Goal: Task Accomplishment & Management: Use online tool/utility

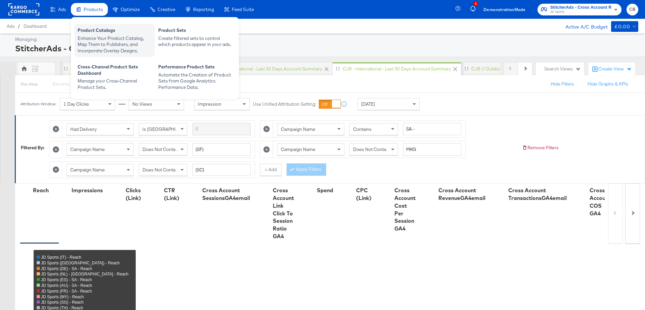
click at [99, 34] on div "Product Catalogs" at bounding box center [115, 31] width 74 height 8
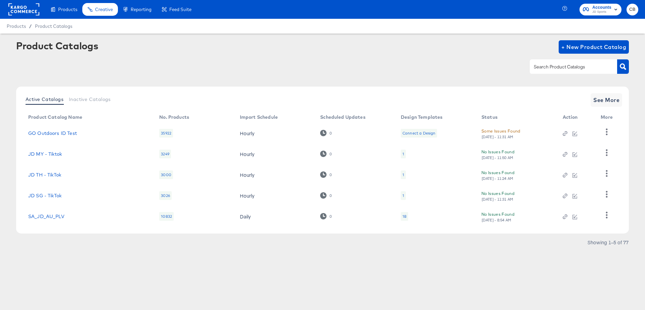
click at [555, 63] on input "text" at bounding box center [569, 67] width 72 height 8
type input "outdoors"
click at [625, 63] on button "button" at bounding box center [623, 66] width 12 height 14
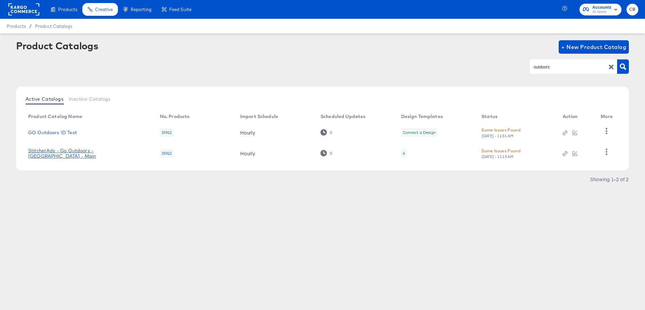
click at [76, 154] on link "StitcherAds - Go Outdoors - UK - Main" at bounding box center [87, 153] width 118 height 11
click at [88, 153] on link "StitcherAds - Go Outdoors - UK - Main" at bounding box center [87, 153] width 118 height 11
click at [133, 192] on article "Product Catalogs + New Product Catalog outdoors Active Catalogs Inactive Catalo…" at bounding box center [322, 121] width 645 height 175
click at [111, 153] on link "StitcherAds - Go Outdoors - UK - Main" at bounding box center [87, 153] width 118 height 11
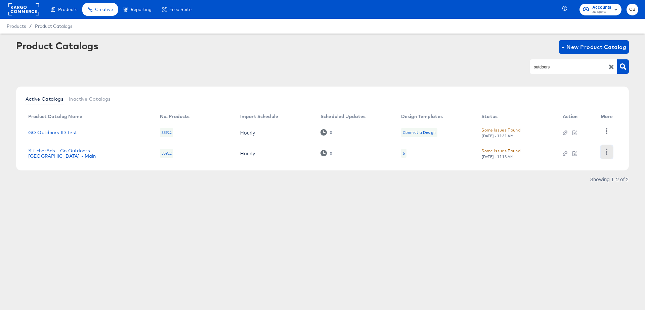
click at [607, 153] on icon "button" at bounding box center [606, 152] width 6 height 6
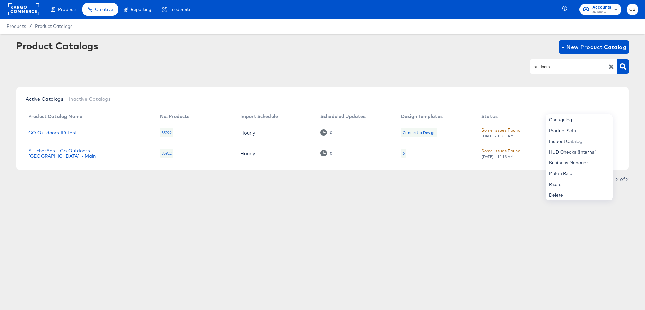
click at [266, 219] on div "Products Creative Reporting Feed Suite Accounts JD Sports CB Products / Product…" at bounding box center [322, 155] width 645 height 310
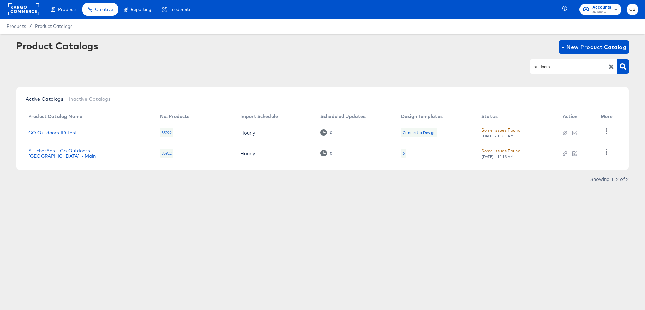
click at [65, 132] on link "GO Outdoors ID Test" at bounding box center [52, 132] width 49 height 5
click at [73, 154] on link "StitcherAds - Go Outdoors - UK - Main" at bounding box center [87, 153] width 118 height 11
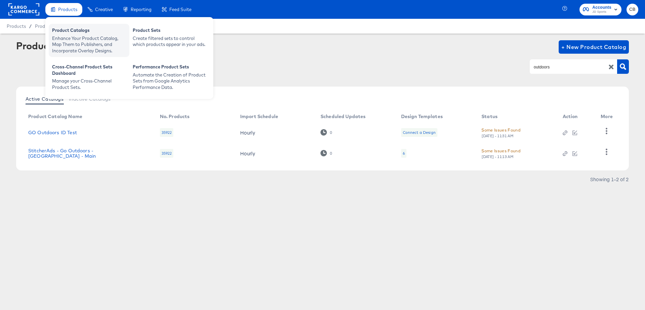
click at [66, 31] on div "Product Catalogs" at bounding box center [89, 31] width 74 height 8
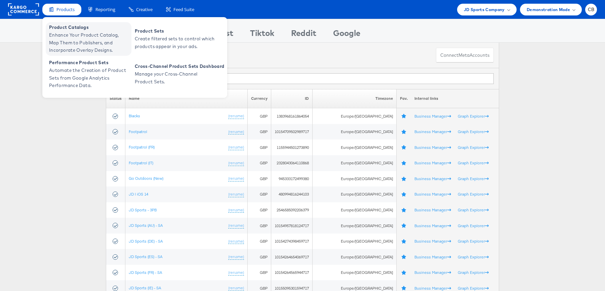
click at [64, 35] on span "Enhance Your Product Catalog, Map Them to Publishers, and Incorporate Overlay D…" at bounding box center [89, 42] width 81 height 23
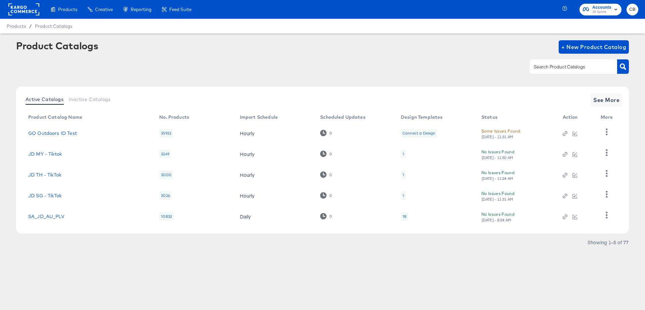
click at [548, 66] on input "text" at bounding box center [569, 67] width 72 height 8
type input "outdoors"
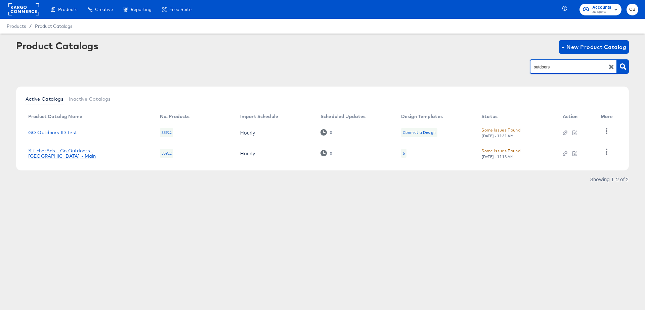
click at [91, 155] on link "StitcherAds - Go Outdoors - UK - Main" at bounding box center [87, 153] width 118 height 11
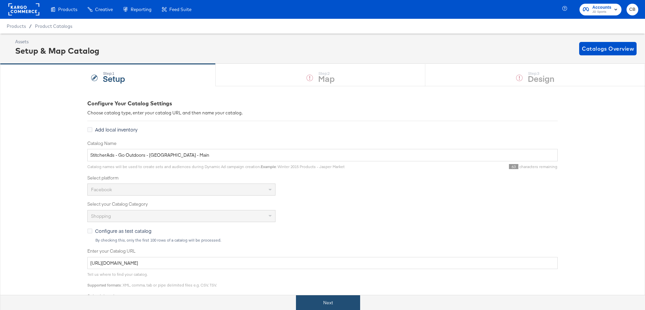
click at [339, 300] on button "Next" at bounding box center [328, 303] width 64 height 15
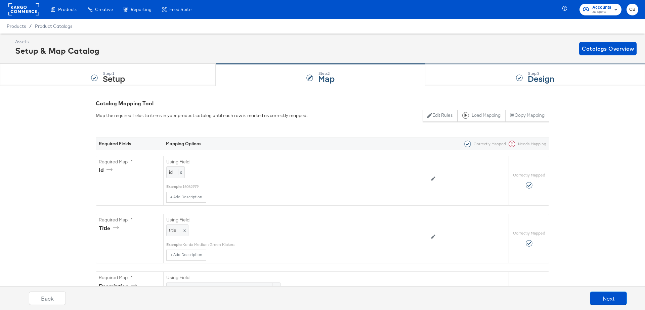
click at [461, 77] on div "Step: 3 Design" at bounding box center [535, 75] width 220 height 22
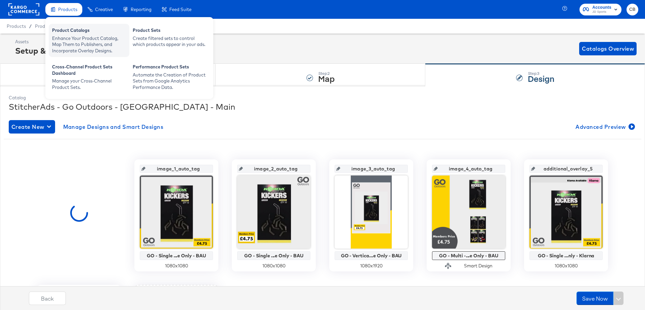
click at [71, 45] on div "Enhance Your Product Catalog, Map Them to Publishers, and Incorporate Overlay D…" at bounding box center [89, 44] width 74 height 19
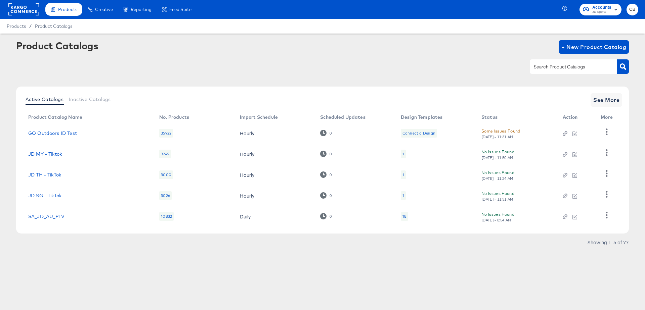
click at [546, 70] on input "text" at bounding box center [569, 67] width 72 height 8
type input "main"
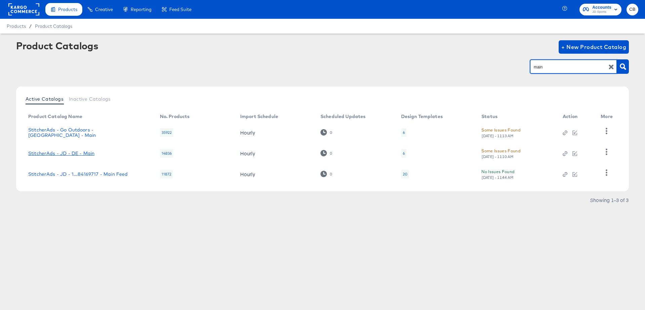
click at [76, 153] on link "StitcherAds - JD - DE - Main" at bounding box center [61, 153] width 66 height 5
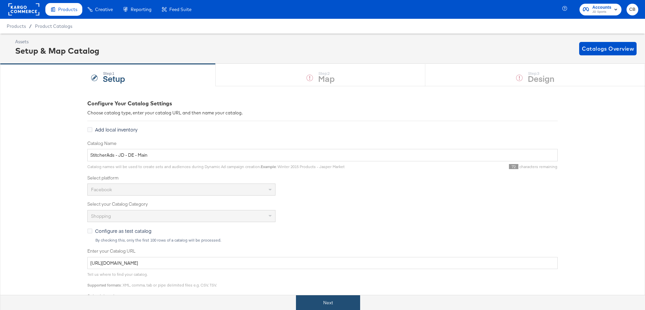
click at [334, 298] on button "Next" at bounding box center [328, 303] width 64 height 15
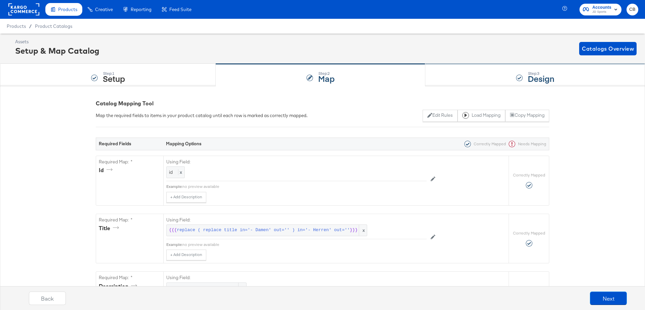
click at [439, 76] on div "Step: 3 Design" at bounding box center [535, 75] width 220 height 22
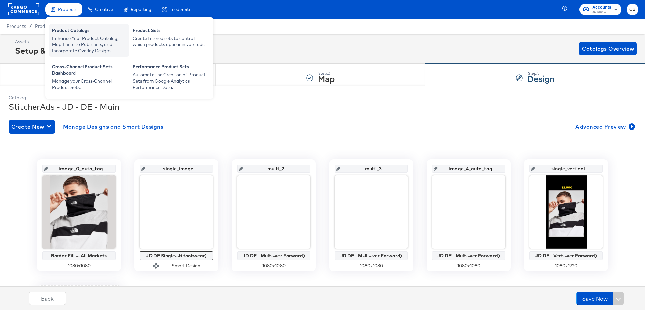
click at [72, 37] on div "Enhance Your Product Catalog, Map Them to Publishers, and Incorporate Overlay D…" at bounding box center [89, 44] width 74 height 19
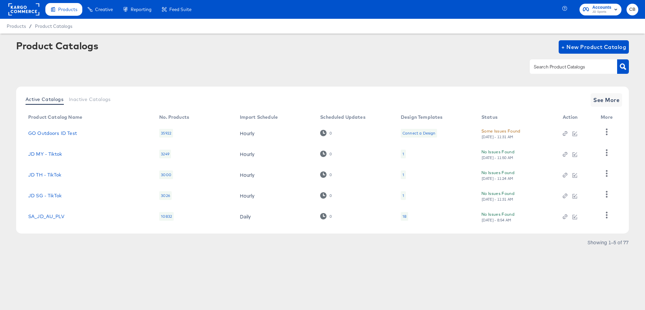
click at [555, 65] on input "text" at bounding box center [569, 67] width 72 height 8
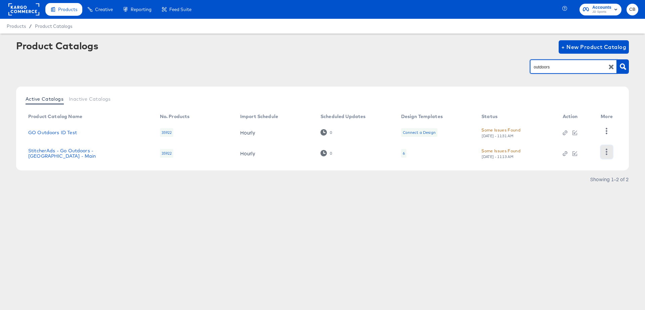
click at [608, 155] on icon "button" at bounding box center [606, 152] width 6 height 6
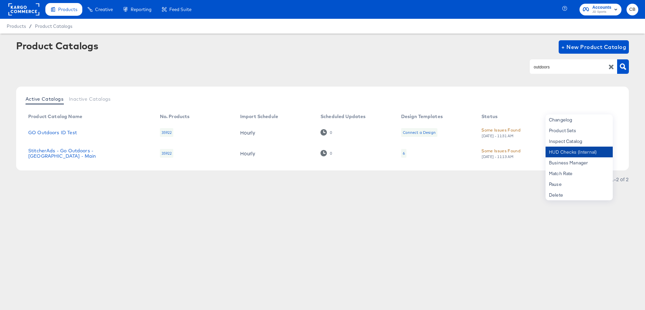
click at [575, 149] on div "HUD Checks (Internal)" at bounding box center [579, 152] width 67 height 11
click at [550, 69] on input "outdoors" at bounding box center [569, 67] width 72 height 8
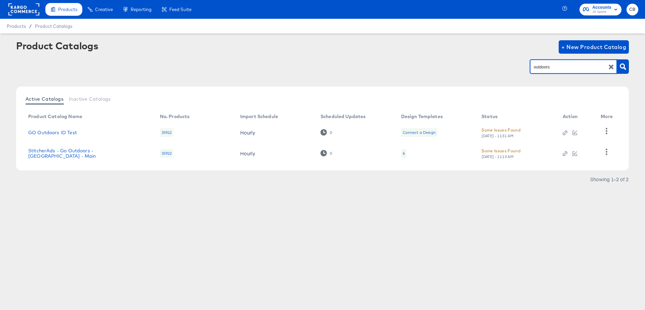
click at [550, 69] on input "outdoors" at bounding box center [569, 67] width 72 height 8
type input "test"
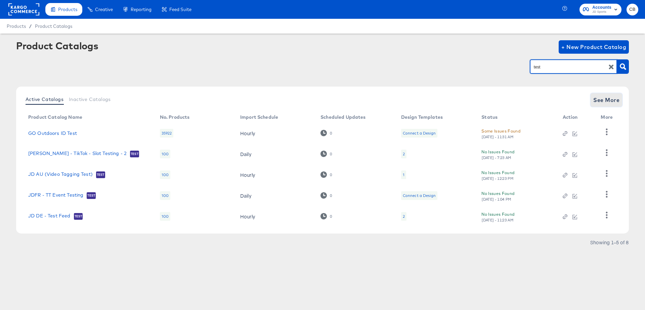
click at [599, 96] on span "See More" at bounding box center [606, 99] width 26 height 9
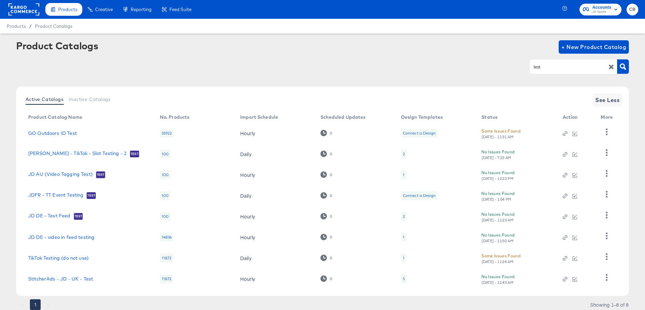
scroll to position [24, 0]
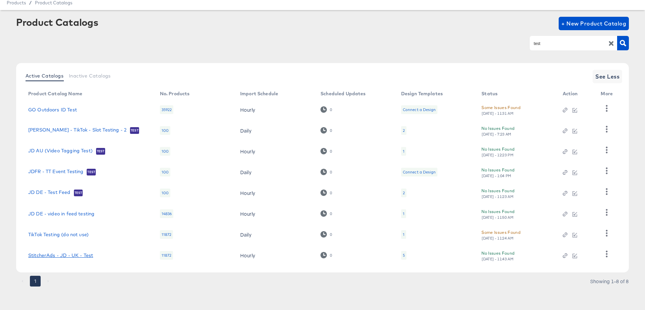
click at [62, 256] on link "StitcherAds - JD - UK - Test" at bounding box center [60, 255] width 65 height 5
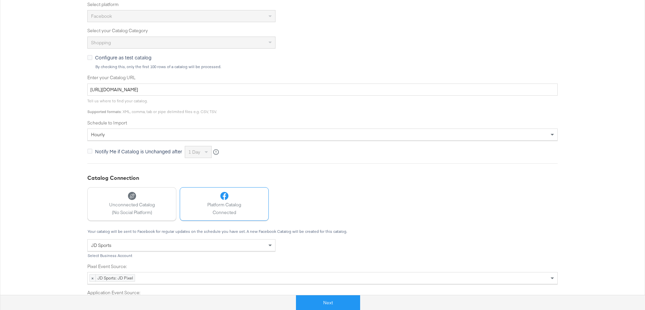
scroll to position [192, 0]
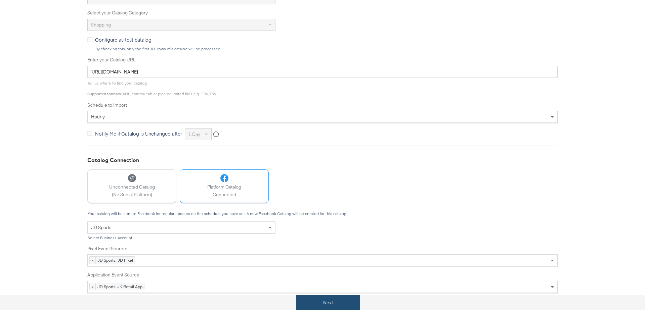
click at [326, 300] on button "Next" at bounding box center [328, 303] width 64 height 15
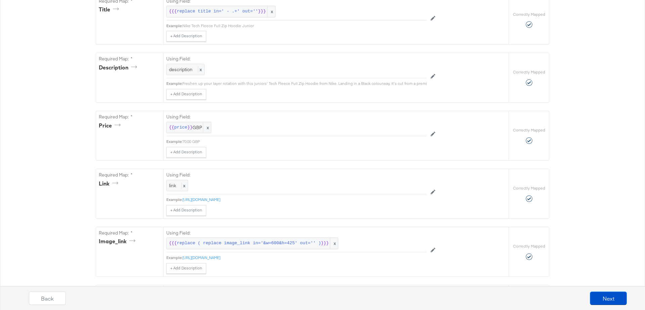
scroll to position [0, 0]
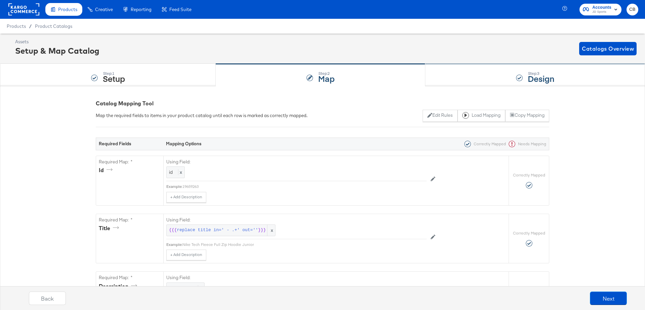
click at [459, 78] on div "Step: 3 Design" at bounding box center [535, 75] width 220 height 22
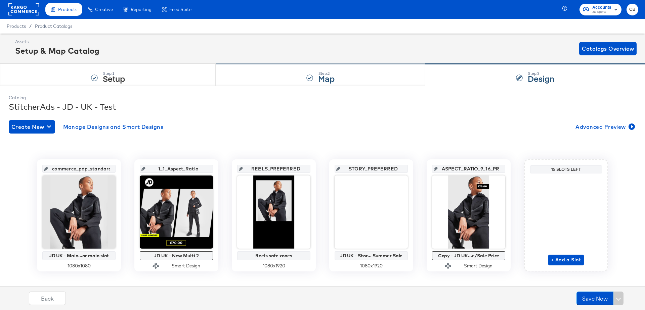
click at [261, 78] on div "Step: 2 Map" at bounding box center [321, 75] width 210 height 22
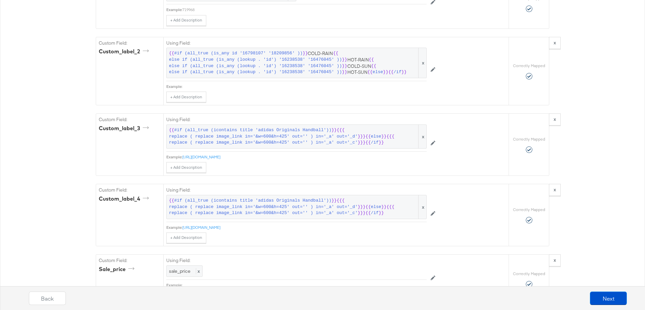
scroll to position [741, 0]
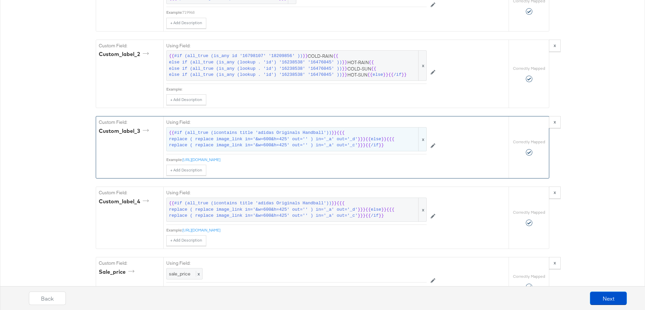
click at [263, 136] on span "replace ( replace image_link in='&w=600&h=425' out='' ) in='_a' out='_d'" at bounding box center [263, 139] width 189 height 6
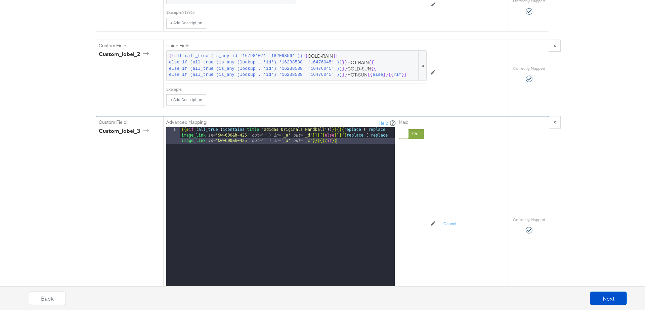
click at [299, 134] on div "{{# if ( all_true ( icontains title 'adidas Originals Handball' )) }} {{{ repla…" at bounding box center [287, 228] width 215 height 202
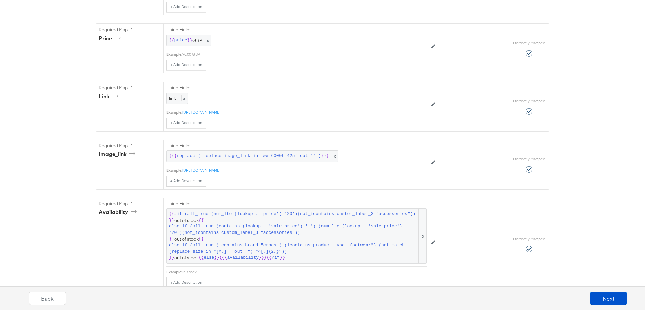
scroll to position [302, 0]
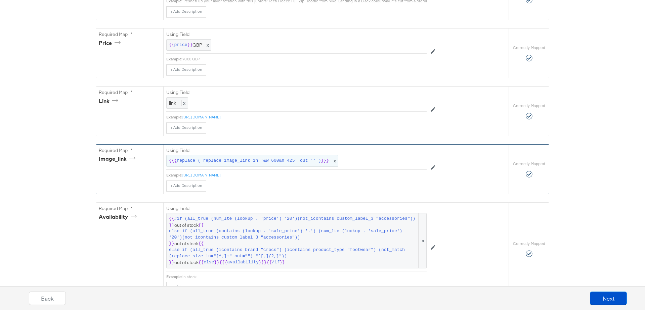
click at [220, 158] on span "replace ( replace image_link in='&w=600&h=425' out='' )" at bounding box center [249, 161] width 144 height 6
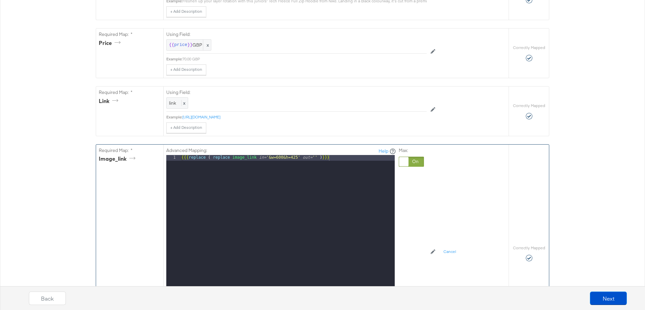
click at [245, 155] on div "{{{ replace ( replace image_link in= '&w=600&h=425' out= '' ) }}}" at bounding box center [287, 244] width 215 height 179
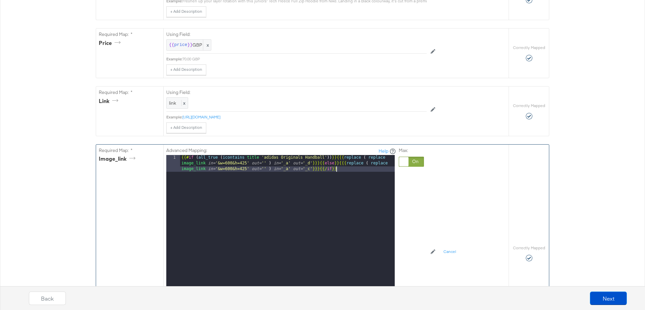
click at [264, 156] on div "{{# if ( all_true ( icontains title 'adidas Originals Handball' )) }} {{{ repla…" at bounding box center [287, 256] width 215 height 202
click at [310, 165] on div "{{# if ( all_true ( icontains title 'shorts' )) }} {{{ replace ( replace image_…" at bounding box center [287, 256] width 215 height 202
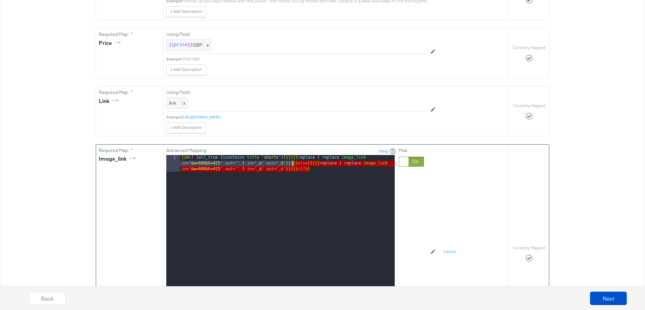
drag, startPoint x: 328, startPoint y: 166, endPoint x: 292, endPoint y: 161, distance: 36.0
click at [292, 161] on div "{{# if ( all_true ( icontains title 'shorts' )) }} {{{ replace ( replace image_…" at bounding box center [287, 256] width 215 height 202
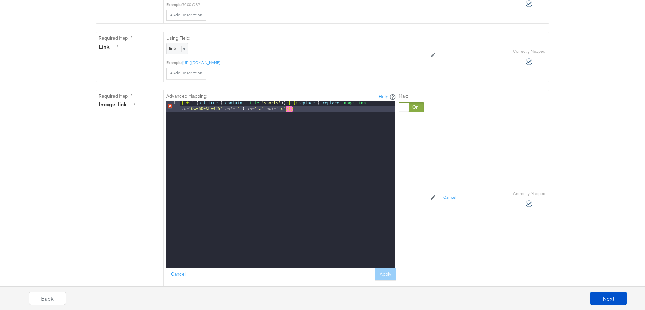
scroll to position [405, 0]
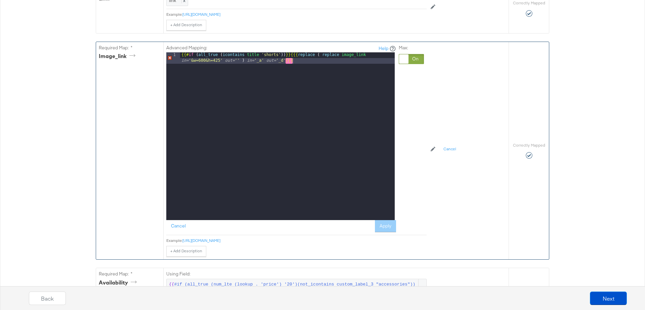
click at [384, 220] on div "Cancel Apply" at bounding box center [281, 226] width 230 height 12
click at [330, 136] on div "{{# if ( all_true ( icontains title 'shorts' )) }} {{{ replace ( replace image_…" at bounding box center [287, 147] width 215 height 191
click at [318, 62] on div "{{# if ( all_true ( icontains title 'shorts' )) }} {{{ replace ( replace image_…" at bounding box center [287, 147] width 215 height 191
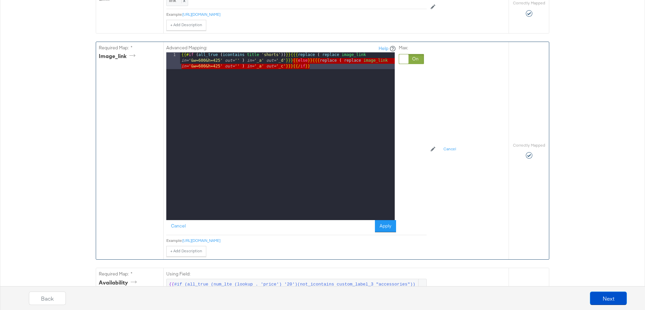
click at [321, 63] on div "{{# if ( all_true ( icontains title 'shorts' )) }} {{{ replace ( replace image_…" at bounding box center [287, 153] width 215 height 202
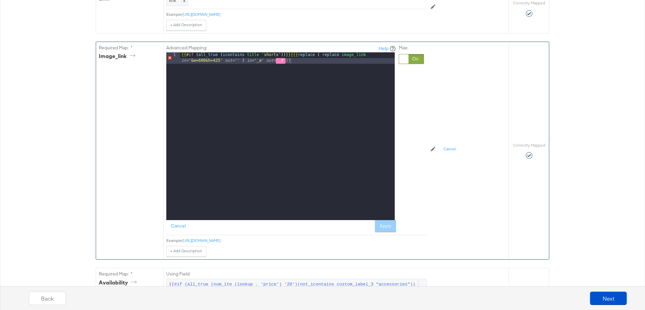
click at [422, 172] on div "Max:" at bounding box center [411, 139] width 25 height 188
click at [388, 220] on div "Cancel Apply" at bounding box center [281, 226] width 230 height 12
click at [295, 59] on div "{{# if ( all_true ( icontains title 'shorts' )) }} {{{ replace ( replace image_…" at bounding box center [287, 147] width 215 height 191
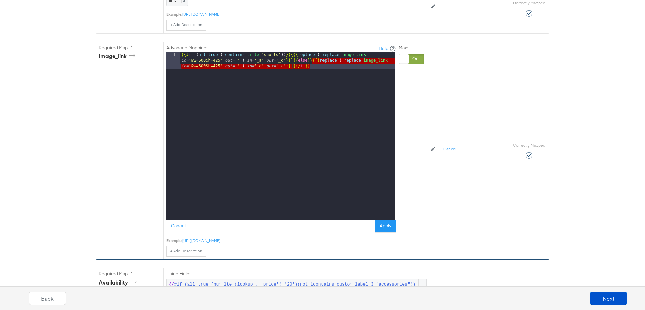
click at [319, 66] on div "{{# if ( all_true ( icontains title 'shorts' )) }} {{{ replace ( replace image_…" at bounding box center [287, 153] width 215 height 202
click at [283, 62] on div "{{# if ( all_true ( icontains title 'shorts' )) }} {{{ replace ( replace image_…" at bounding box center [287, 153] width 215 height 202
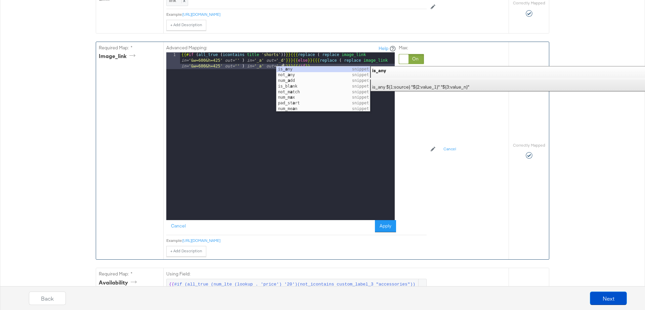
click at [103, 98] on div "Required Map: * image_link" at bounding box center [129, 151] width 67 height 218
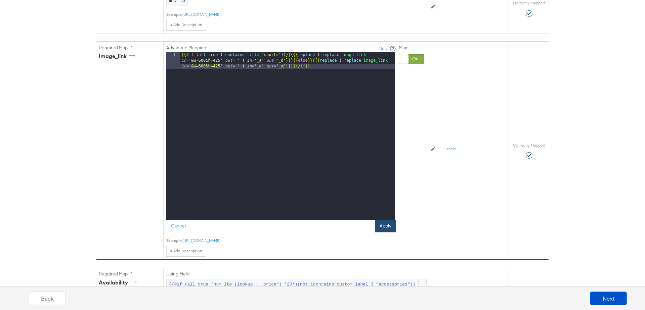
click at [382, 223] on button "Apply" at bounding box center [385, 226] width 21 height 12
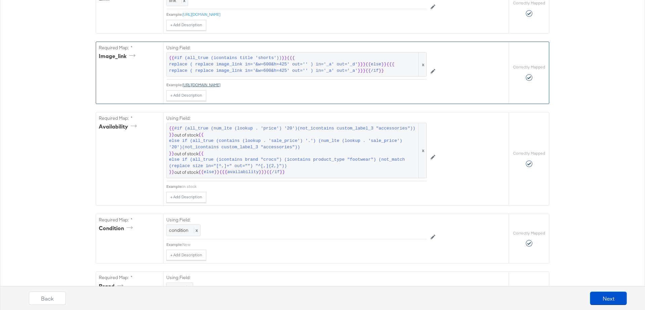
click at [220, 82] on link "https://cdn.media.amplience.net/t/jpl/jd_product_list?plu=jd_719968_a&resmode=s…" at bounding box center [201, 84] width 38 height 5
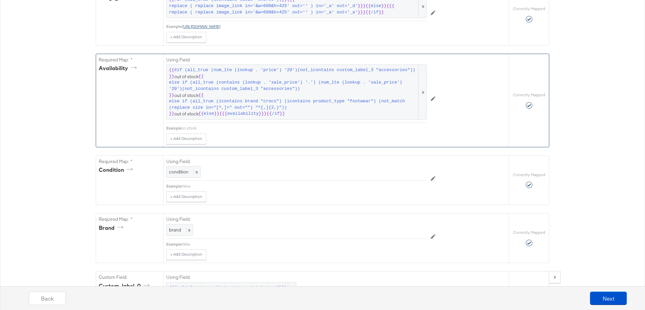
scroll to position [541, 0]
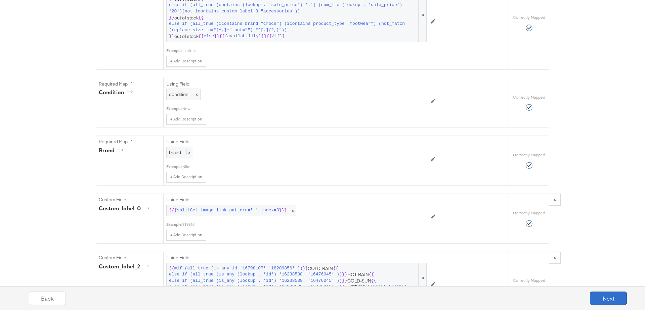
click at [608, 295] on button "Next" at bounding box center [608, 298] width 37 height 13
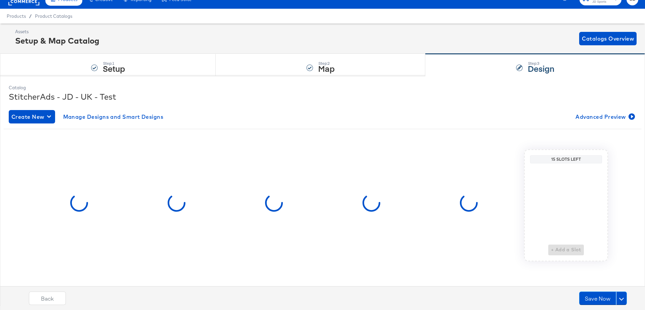
scroll to position [0, 0]
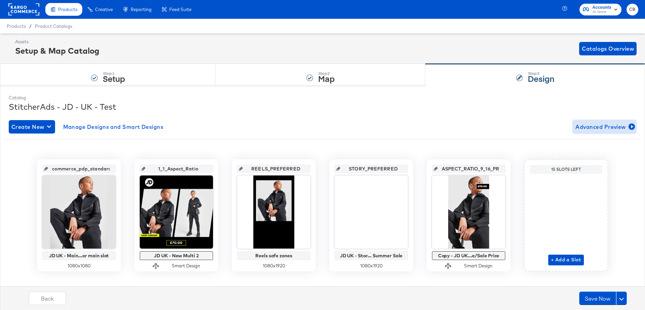
click at [597, 127] on span "Advanced Preview" at bounding box center [605, 126] width 58 height 9
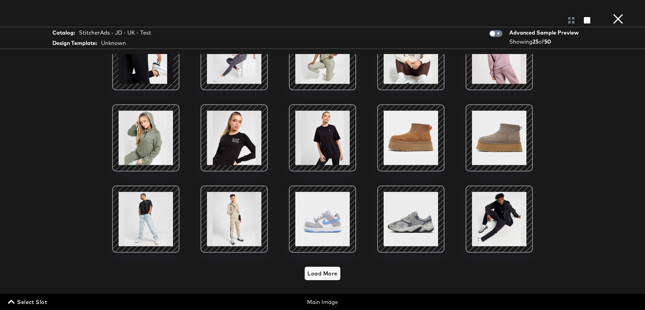
scroll to position [9, 0]
click at [315, 270] on span "Load More" at bounding box center [322, 273] width 30 height 9
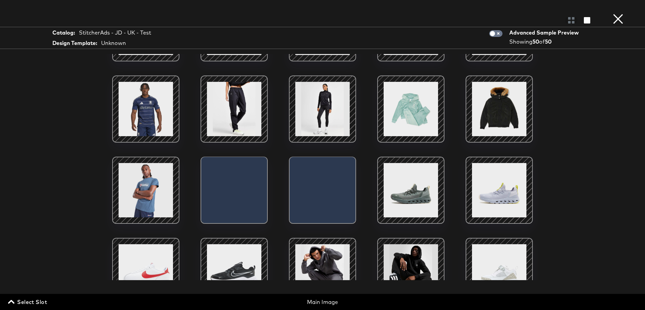
scroll to position [551, 0]
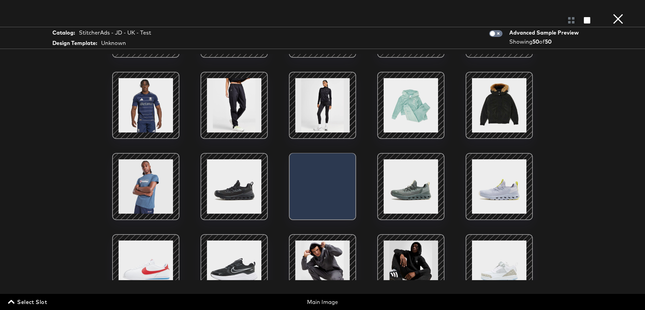
click at [152, 106] on div at bounding box center [145, 105] width 57 height 57
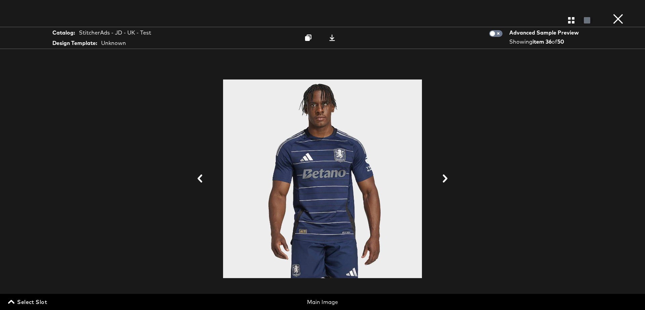
click at [620, 13] on button "×" at bounding box center [618, 6] width 13 height 13
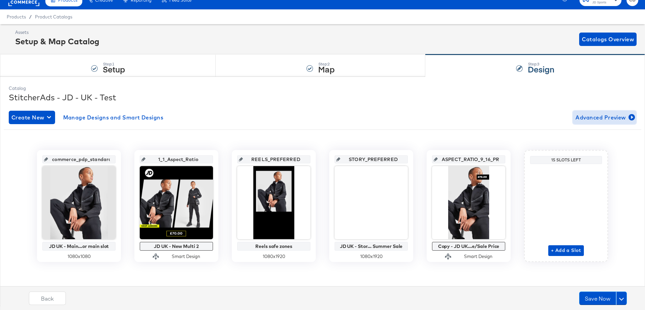
click at [609, 112] on button "Advanced Preview" at bounding box center [605, 117] width 64 height 13
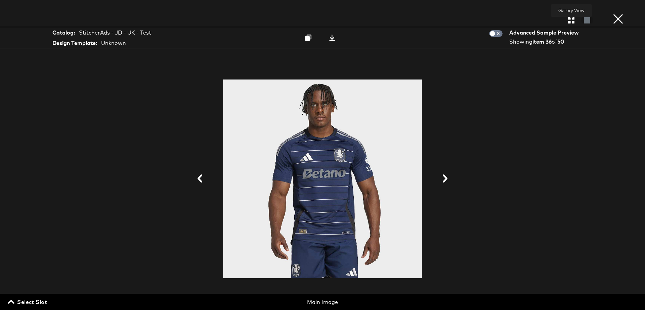
click at [569, 20] on icon "button" at bounding box center [571, 20] width 6 height 6
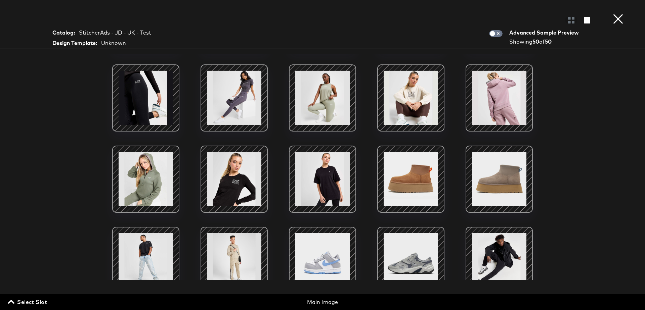
scroll to position [0, 0]
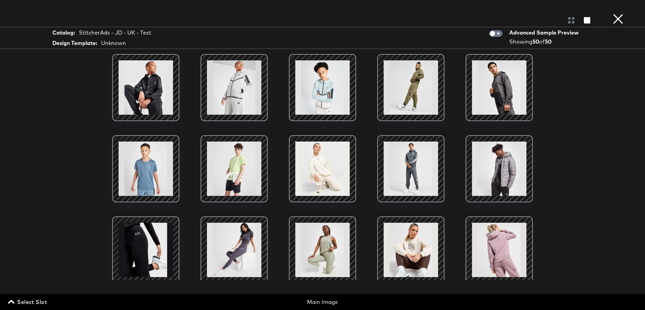
click at [619, 13] on button "×" at bounding box center [618, 6] width 13 height 13
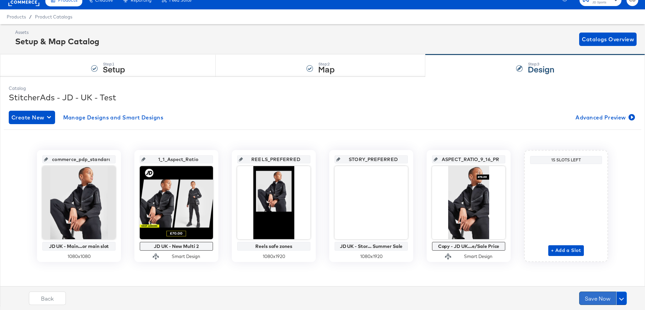
click at [592, 296] on button "Save Now" at bounding box center [597, 298] width 37 height 13
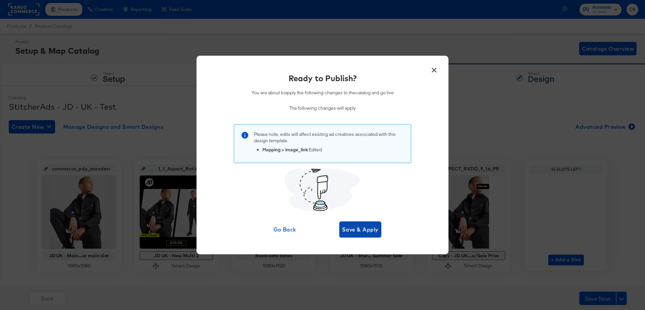
click at [362, 231] on span "Save & Apply" at bounding box center [360, 229] width 37 height 9
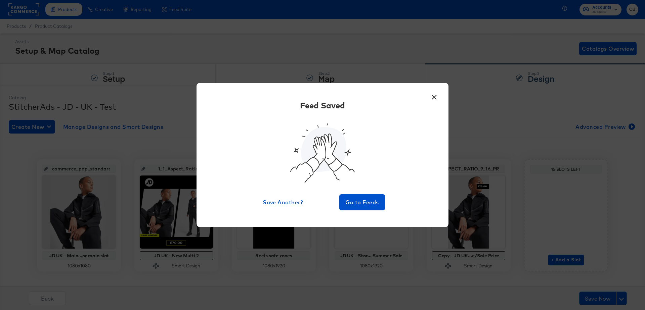
click at [434, 99] on button "×" at bounding box center [434, 96] width 12 height 12
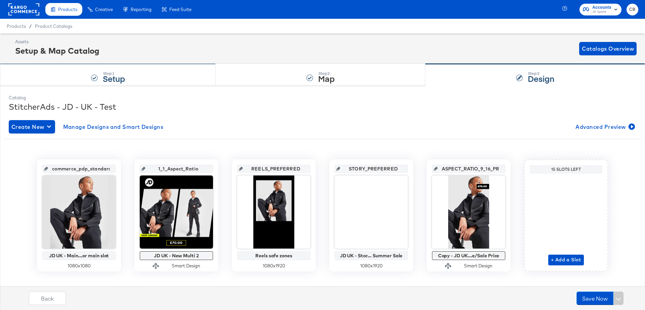
click at [174, 77] on div "Step: 1 Setup" at bounding box center [108, 75] width 216 height 22
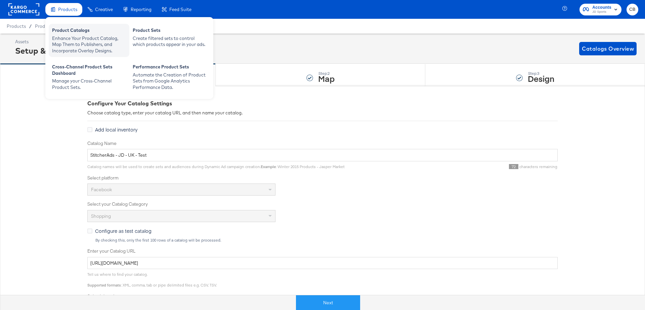
click at [76, 38] on div "Enhance Your Product Catalog, Map Them to Publishers, and Incorporate Overlay D…" at bounding box center [89, 44] width 74 height 19
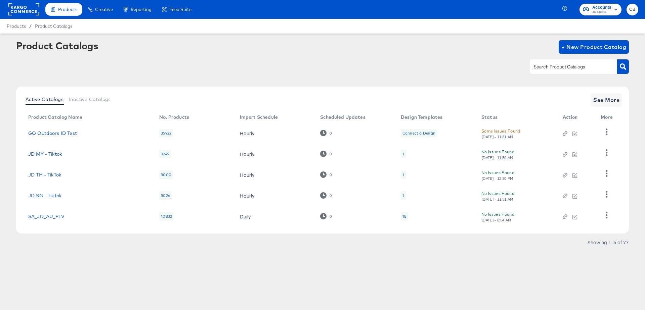
click at [554, 70] on input "text" at bounding box center [569, 67] width 72 height 8
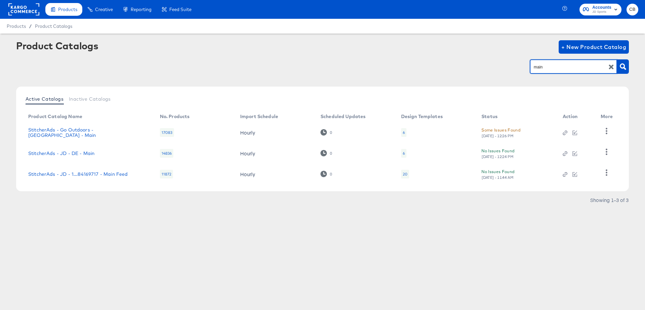
click at [547, 65] on input "main" at bounding box center [569, 67] width 72 height 8
type input "test"
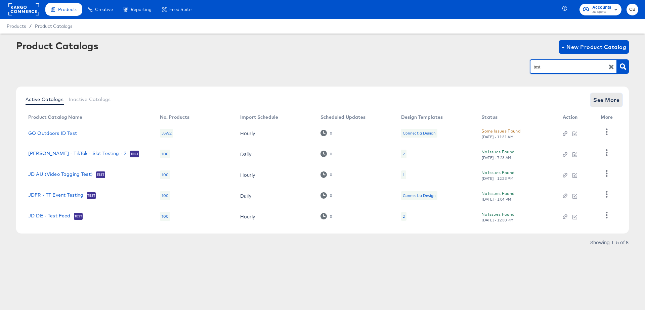
click at [594, 99] on span "See More" at bounding box center [606, 99] width 26 height 9
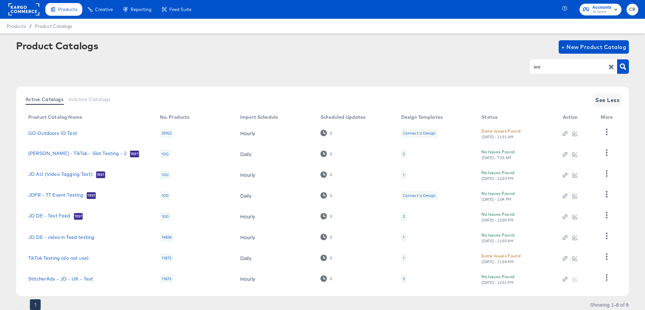
click at [31, 9] on rect at bounding box center [23, 9] width 31 height 12
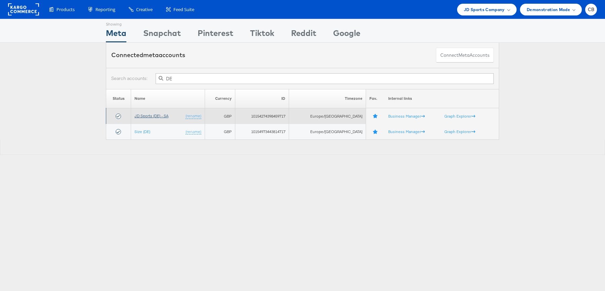
type input "DE"
click at [155, 114] on link "JD Sports (DE) - SA" at bounding box center [151, 115] width 34 height 5
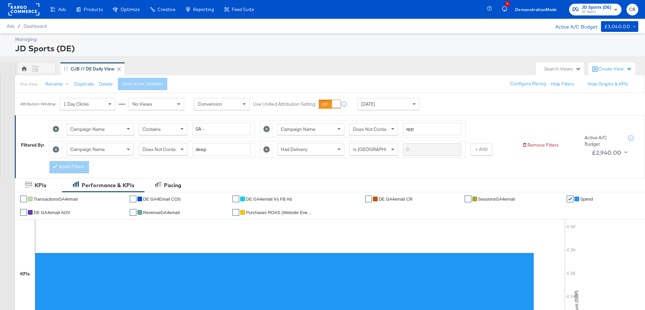
click at [55, 127] on icon at bounding box center [56, 129] width 6 height 6
type input "app"
type input "deep"
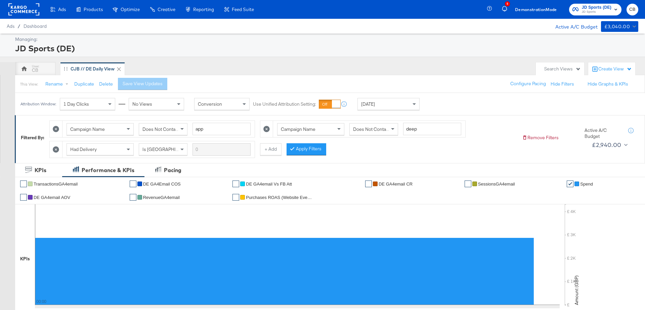
click at [55, 127] on icon at bounding box center [56, 129] width 6 height 6
type input "deep"
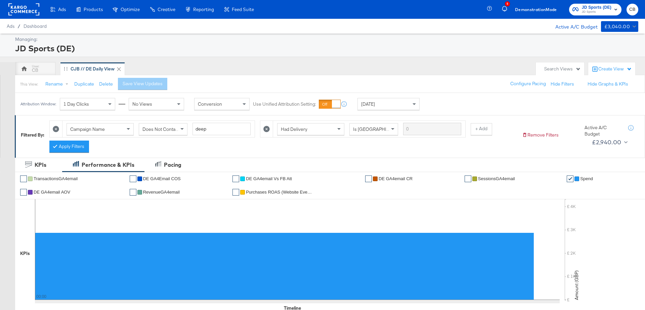
click at [55, 127] on icon at bounding box center [56, 129] width 6 height 6
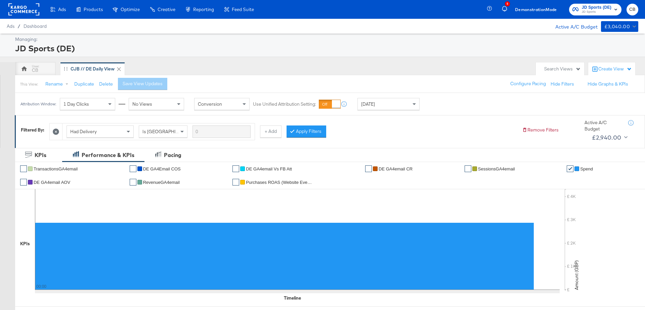
click at [55, 130] on icon at bounding box center [56, 132] width 6 height 6
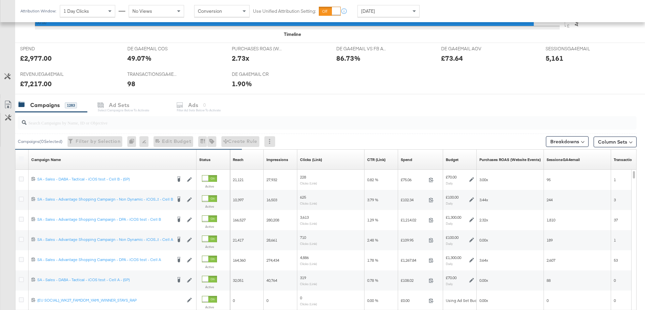
scroll to position [271, 0]
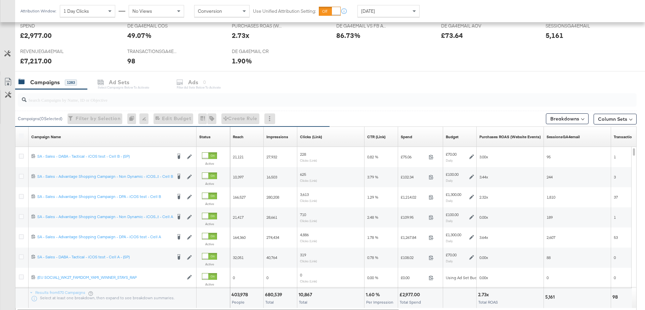
click at [99, 98] on input "search" at bounding box center [303, 97] width 553 height 13
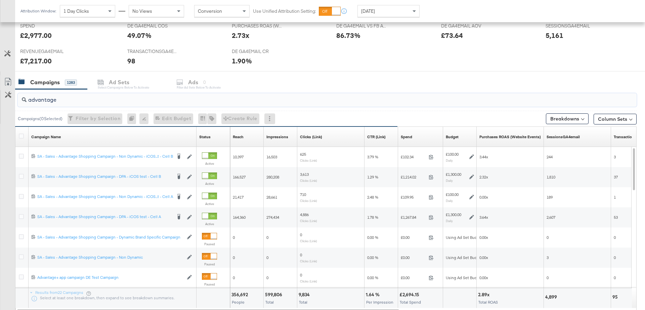
type input "advantage"
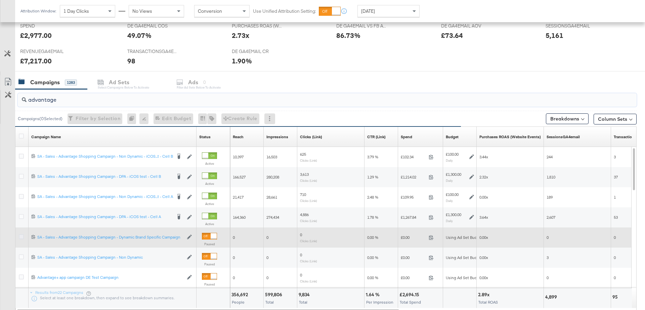
click at [19, 236] on icon at bounding box center [21, 237] width 5 height 5
click at [0, 0] on input "checkbox" at bounding box center [0, 0] width 0 height 0
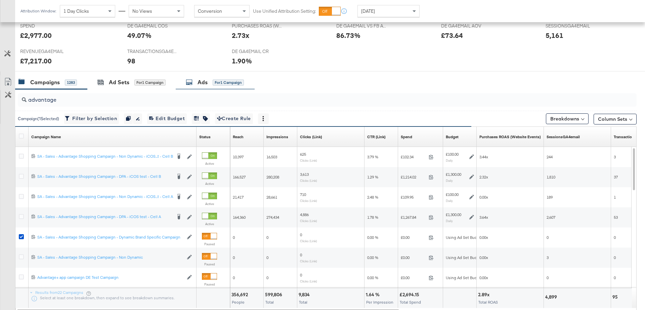
click at [199, 83] on div "Ads" at bounding box center [203, 83] width 10 height 8
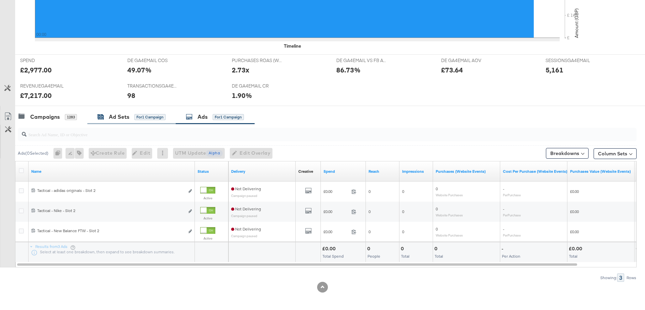
scroll to position [0, 0]
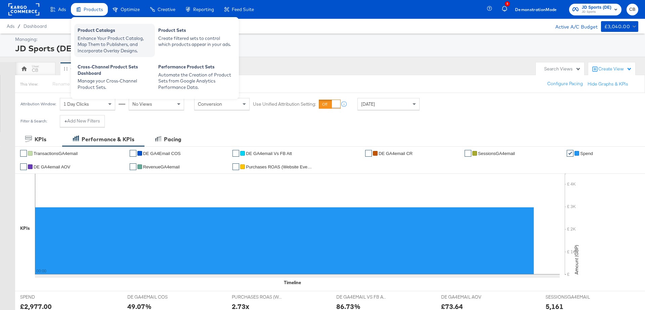
click at [97, 35] on div "Enhance Your Product Catalog, Map Them to Publishers, and Incorporate Overlay D…" at bounding box center [115, 44] width 74 height 19
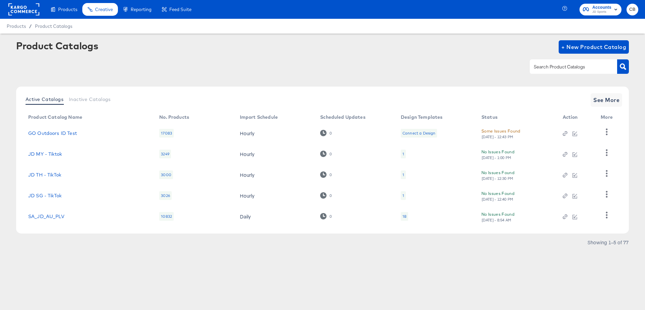
click at [556, 62] on div at bounding box center [573, 66] width 87 height 14
type input "outdoors"
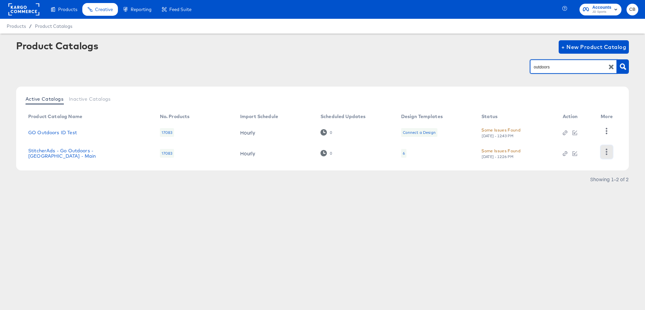
click at [607, 151] on icon "button" at bounding box center [606, 152] width 6 height 6
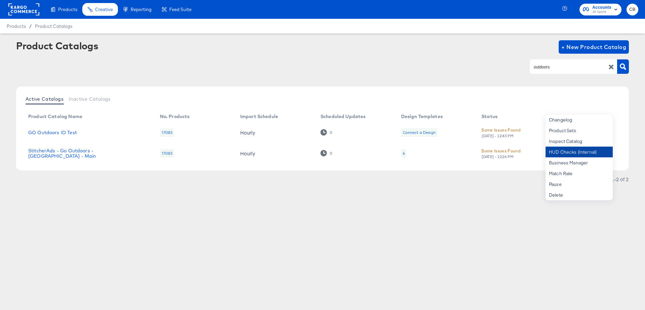
click at [568, 152] on div "HUD Checks (Internal)" at bounding box center [579, 152] width 67 height 11
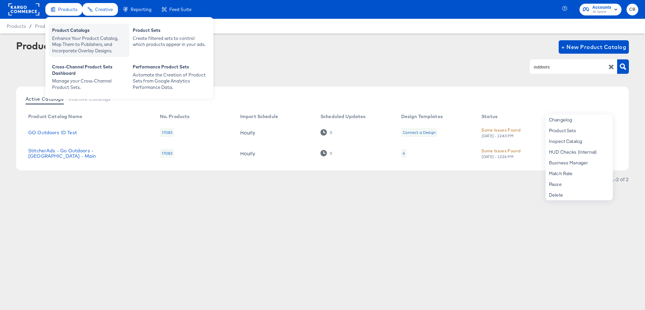
click at [69, 39] on div "Enhance Your Product Catalog, Map Them to Publishers, and Incorporate Overlay D…" at bounding box center [89, 44] width 74 height 19
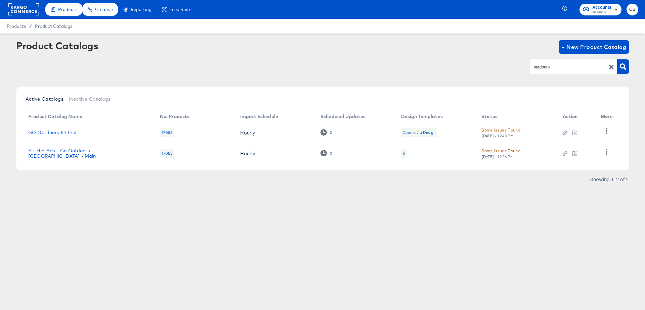
click at [25, 9] on rect at bounding box center [23, 9] width 31 height 12
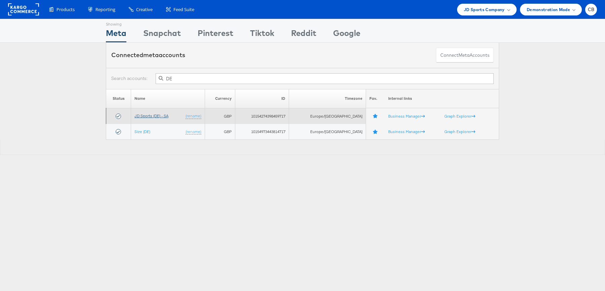
type input "DE"
click at [156, 117] on link "JD Sports (DE) - SA" at bounding box center [151, 115] width 34 height 5
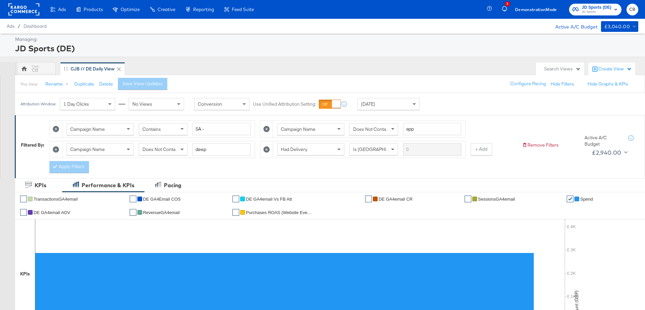
click at [54, 128] on icon at bounding box center [56, 129] width 6 height 6
type input "app"
type input "deep"
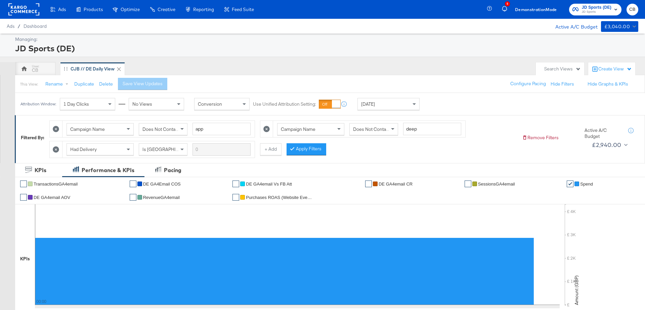
click at [54, 128] on icon at bounding box center [56, 129] width 6 height 6
type input "deep"
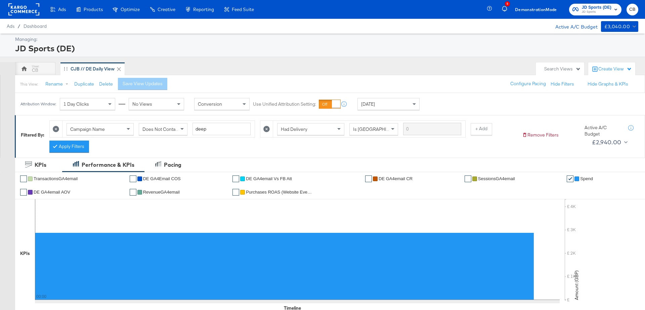
click at [54, 128] on icon at bounding box center [56, 129] width 6 height 6
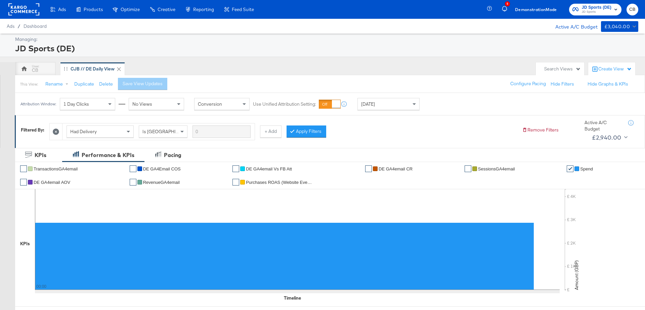
click at [54, 129] on icon at bounding box center [56, 132] width 6 height 6
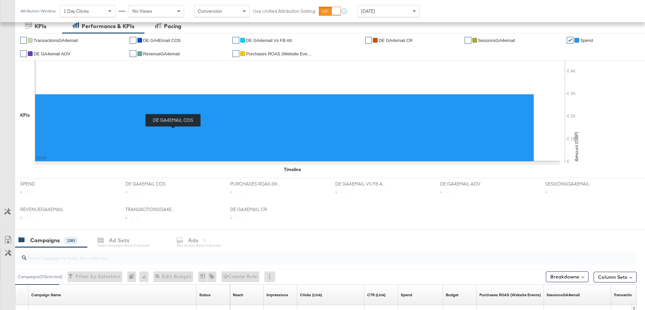
scroll to position [171, 0]
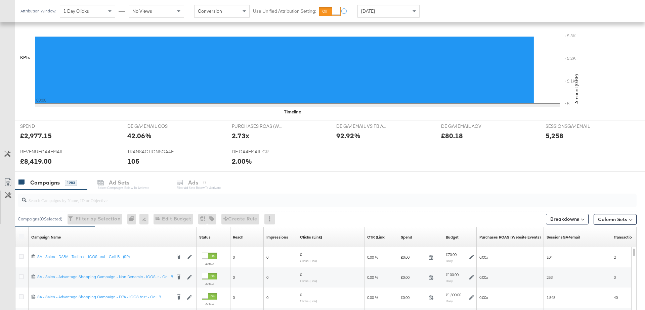
click at [85, 203] on input "search" at bounding box center [303, 197] width 553 height 13
type input "advantage"
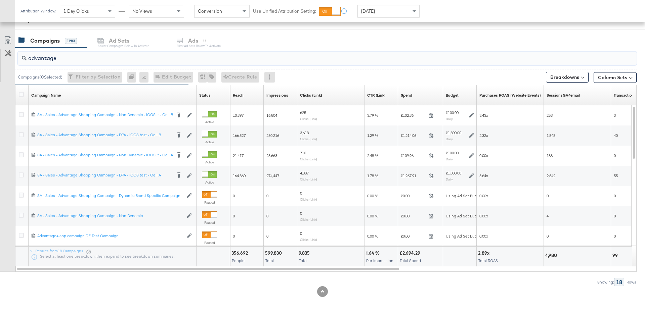
scroll to position [318, 0]
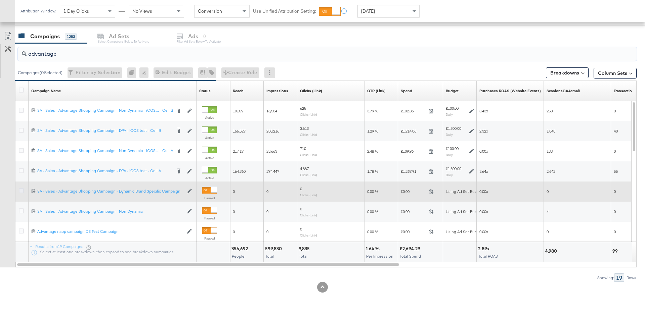
click at [20, 190] on icon at bounding box center [21, 190] width 5 height 5
click at [0, 0] on input "checkbox" at bounding box center [0, 0] width 0 height 0
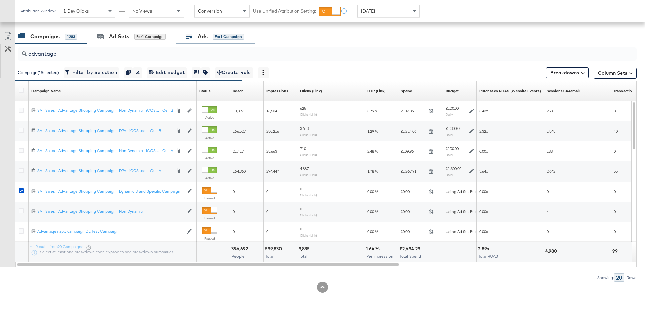
click at [208, 33] on div "Ads" at bounding box center [203, 37] width 10 height 8
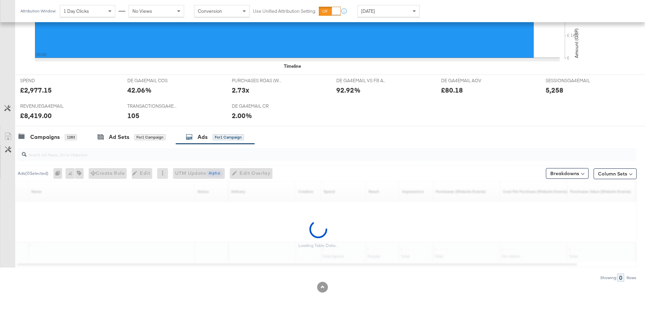
scroll to position [237, 0]
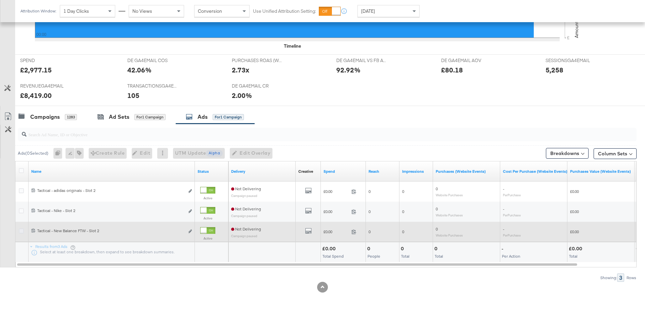
click at [22, 230] on icon at bounding box center [21, 231] width 5 height 5
click at [0, 0] on input "checkbox" at bounding box center [0, 0] width 0 height 0
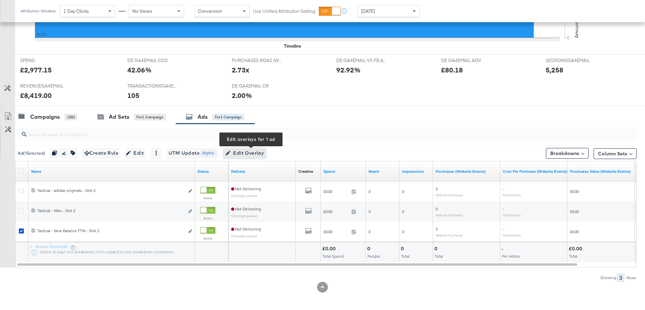
click at [256, 153] on span "Edit Overlay Edit overlays for 1 ad" at bounding box center [244, 153] width 39 height 8
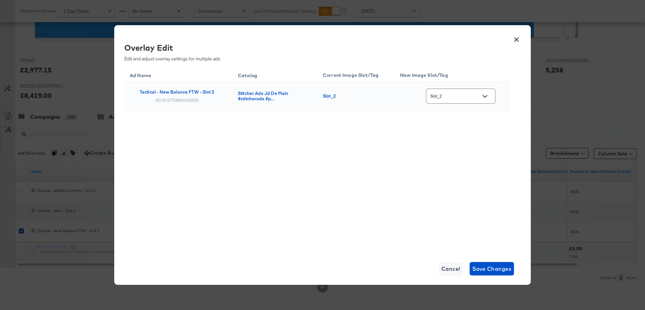
click at [485, 102] on div "Slot_2" at bounding box center [461, 96] width 70 height 15
click at [490, 98] on button "Open" at bounding box center [485, 96] width 10 height 10
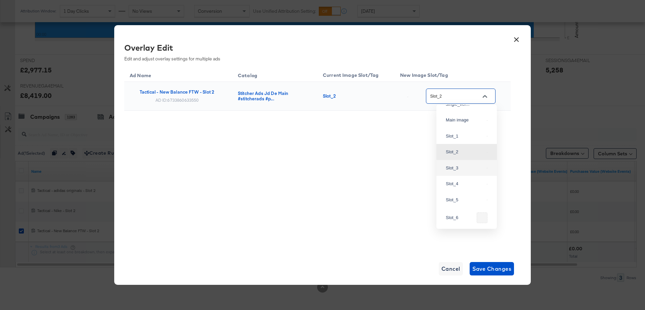
click at [450, 174] on div "Slot_3" at bounding box center [467, 168] width 50 height 12
type input "Slot_3"
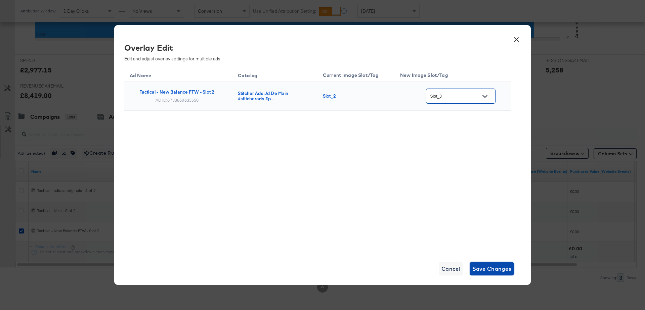
click at [488, 268] on span "Save Changes" at bounding box center [491, 268] width 39 height 9
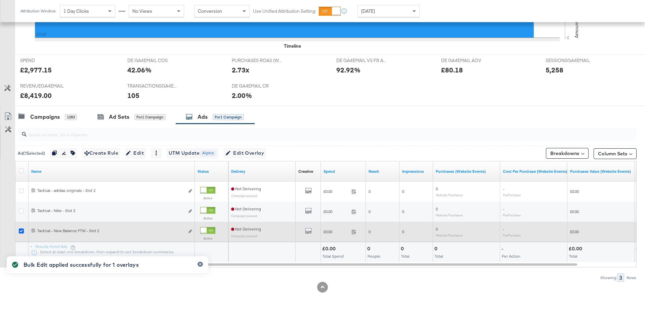
click at [19, 229] on icon at bounding box center [21, 231] width 5 height 5
click at [0, 0] on input "checkbox" at bounding box center [0, 0] width 0 height 0
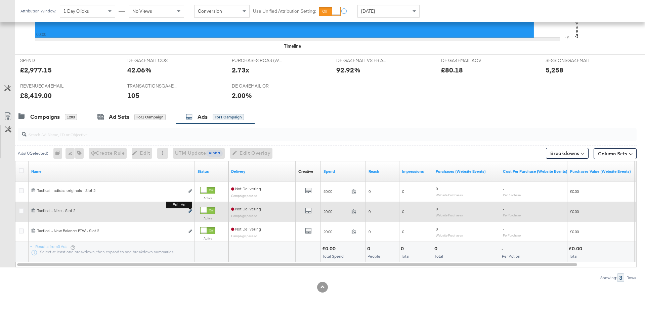
click at [191, 211] on icon "link" at bounding box center [189, 212] width 3 height 4
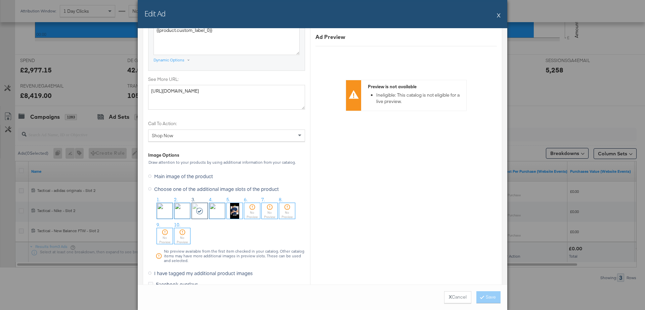
scroll to position [573, 0]
click at [179, 209] on img at bounding box center [182, 210] width 16 height 16
click at [487, 299] on button "Save" at bounding box center [488, 298] width 24 height 12
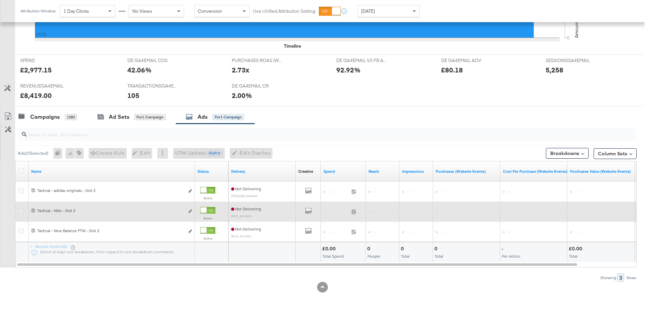
click at [22, 211] on icon at bounding box center [21, 211] width 5 height 5
click at [0, 0] on input "checkbox" at bounding box center [0, 0] width 0 height 0
click at [191, 210] on icon "link" at bounding box center [189, 212] width 3 height 4
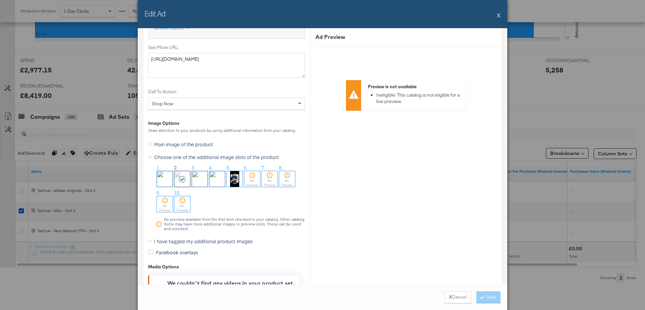
scroll to position [655, 0]
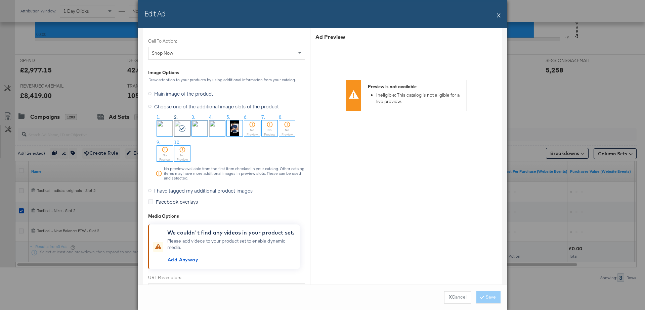
click at [200, 130] on img at bounding box center [200, 129] width 16 height 16
click at [484, 293] on button "Save" at bounding box center [488, 298] width 24 height 12
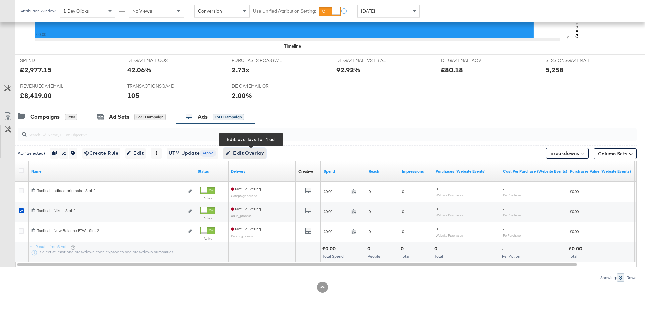
click at [264, 149] on span "Edit Overlay Edit overlays for 1 ad" at bounding box center [244, 153] width 39 height 8
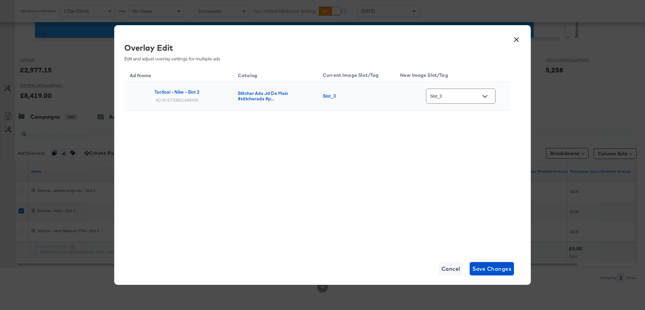
click at [485, 95] on icon "Open" at bounding box center [484, 96] width 5 height 3
click at [487, 164] on img at bounding box center [487, 163] width 1 height 1
type input "multi_3"
click at [484, 267] on span "Save Changes" at bounding box center [491, 268] width 39 height 9
